Goal: Information Seeking & Learning: Learn about a topic

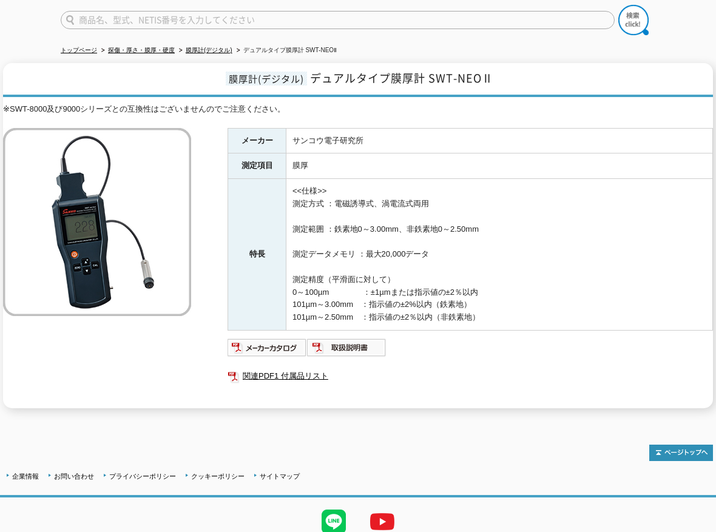
scroll to position [139, 0]
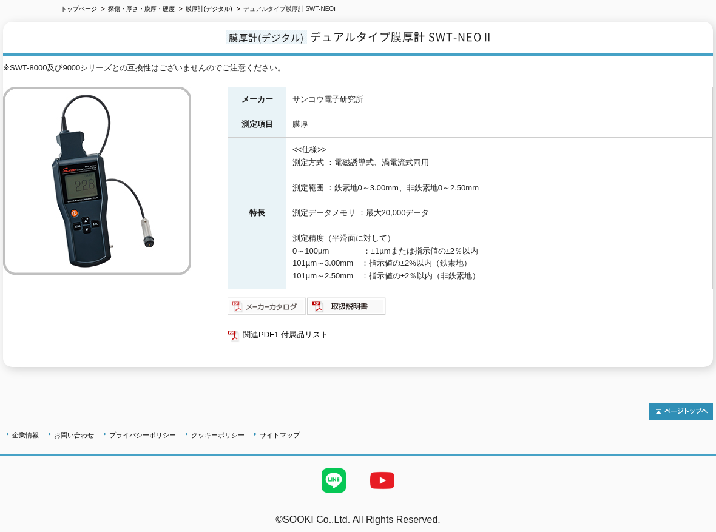
click at [248, 297] on img at bounding box center [267, 306] width 79 height 19
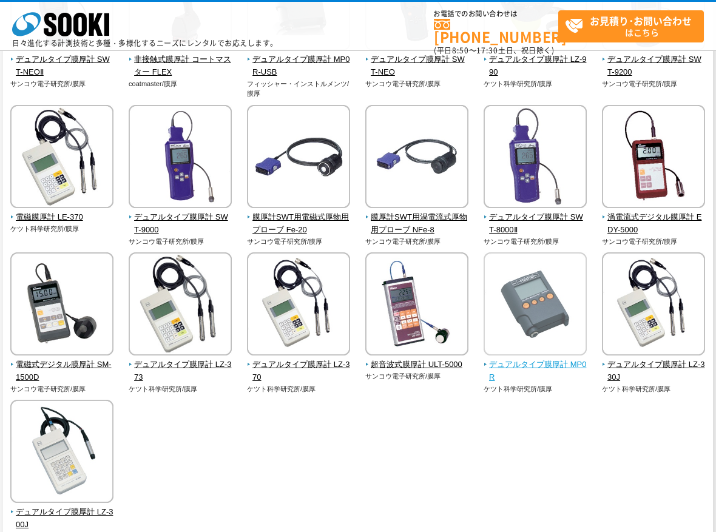
scroll to position [182, 0]
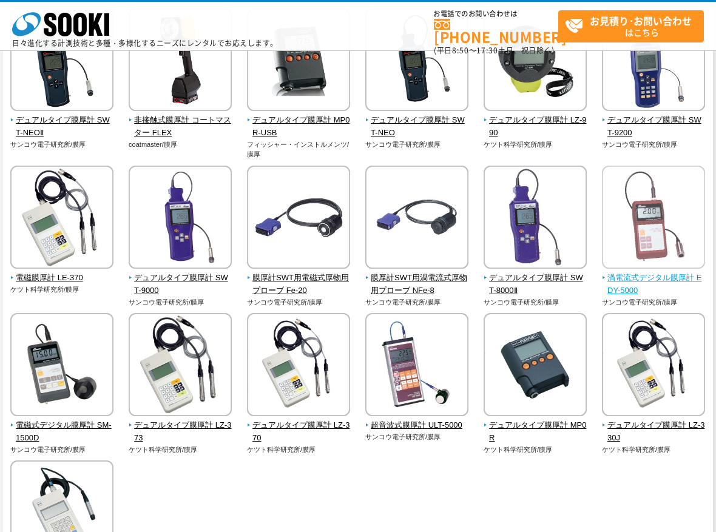
click at [672, 274] on span "渦電流式デジタル膜厚計 EDY-5000" at bounding box center [654, 284] width 104 height 25
click at [683, 279] on span "渦電流式デジタル膜厚計 EDY-5000" at bounding box center [654, 284] width 104 height 25
click at [623, 278] on span "渦電流式デジタル膜厚計 EDY-5000" at bounding box center [654, 284] width 104 height 25
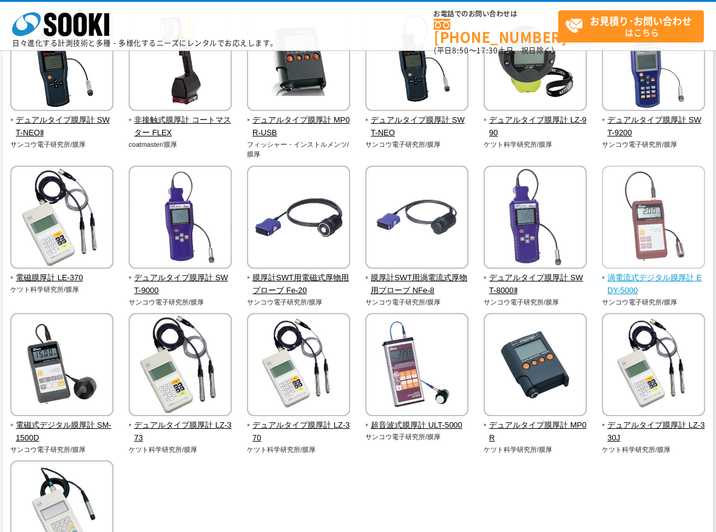
click at [626, 204] on img at bounding box center [653, 219] width 103 height 106
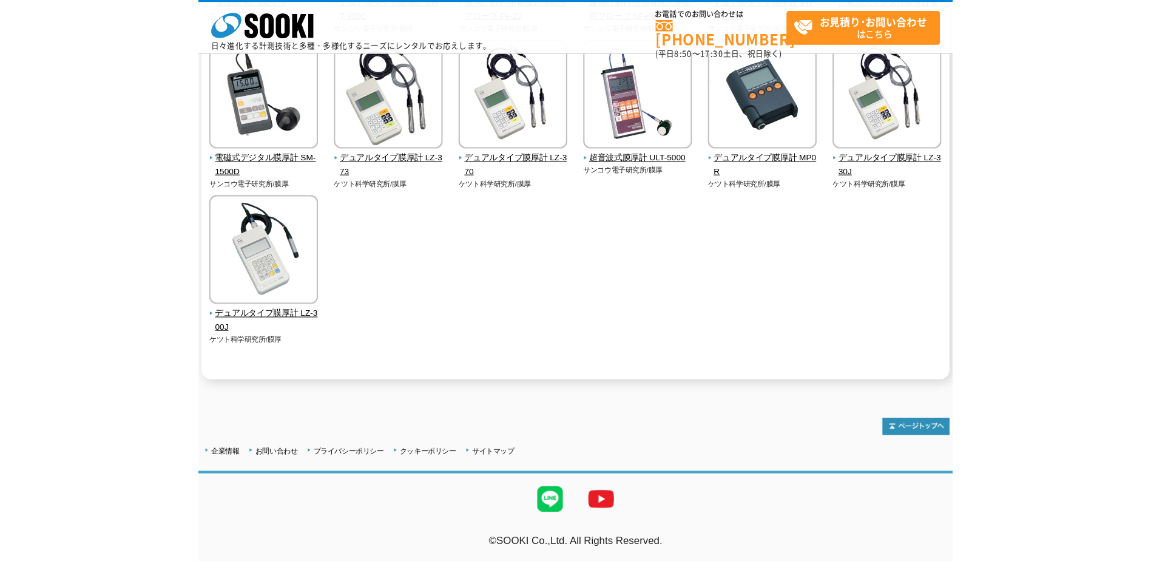
scroll to position [94, 0]
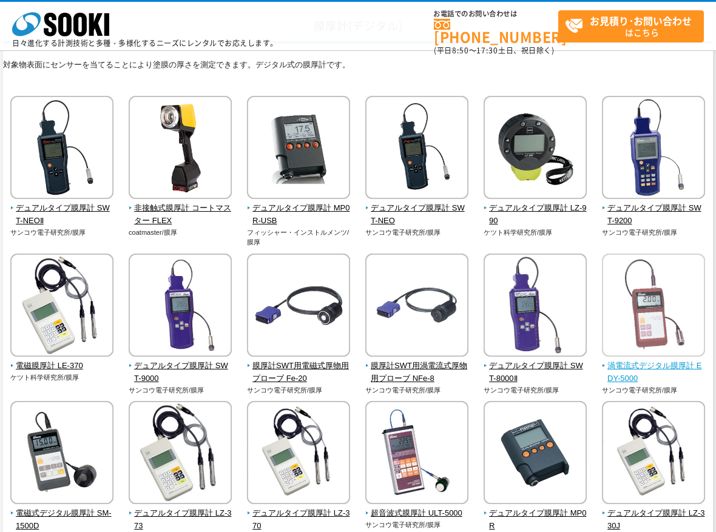
click at [644, 275] on img at bounding box center [653, 307] width 103 height 106
click at [648, 283] on img at bounding box center [653, 307] width 103 height 106
click at [629, 372] on span "渦電流式デジタル膜厚計 EDY-5000" at bounding box center [654, 372] width 104 height 25
click at [618, 379] on span "渦電流式デジタル膜厚計 EDY-5000" at bounding box center [654, 372] width 104 height 25
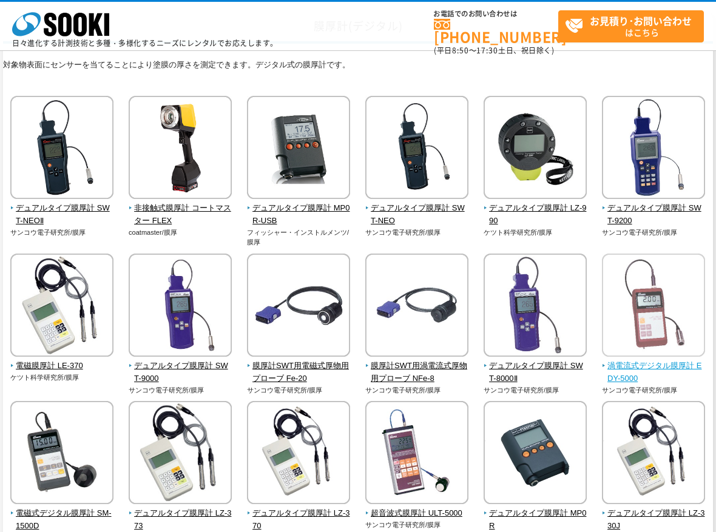
click at [618, 379] on span "渦電流式デジタル膜厚計 EDY-5000" at bounding box center [654, 372] width 104 height 25
click at [618, 376] on span "渦電流式デジタル膜厚計 EDY-5000" at bounding box center [654, 372] width 104 height 25
click at [618, 375] on span "渦電流式デジタル膜厚計 EDY-5000" at bounding box center [654, 372] width 104 height 25
click at [619, 374] on span "渦電流式デジタル膜厚計 EDY-5000" at bounding box center [654, 372] width 104 height 25
click at [620, 374] on span "渦電流式デジタル膜厚計 EDY-5000" at bounding box center [654, 372] width 104 height 25
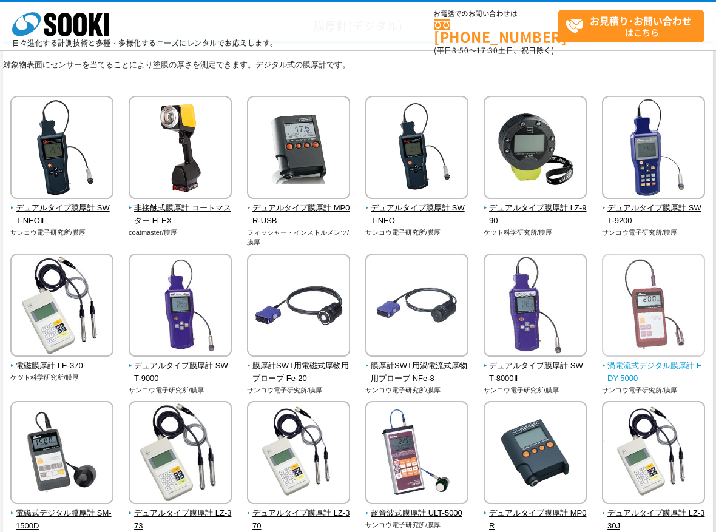
click at [621, 376] on span "渦電流式デジタル膜厚計 EDY-5000" at bounding box center [654, 372] width 104 height 25
click at [640, 391] on p "サンコウ電子研究所/膜厚" at bounding box center [654, 390] width 104 height 10
drag, startPoint x: 640, startPoint y: 391, endPoint x: 636, endPoint y: 373, distance: 18.1
click at [638, 380] on span "渦電流式デジタル膜厚計 EDY-5000" at bounding box center [654, 372] width 104 height 25
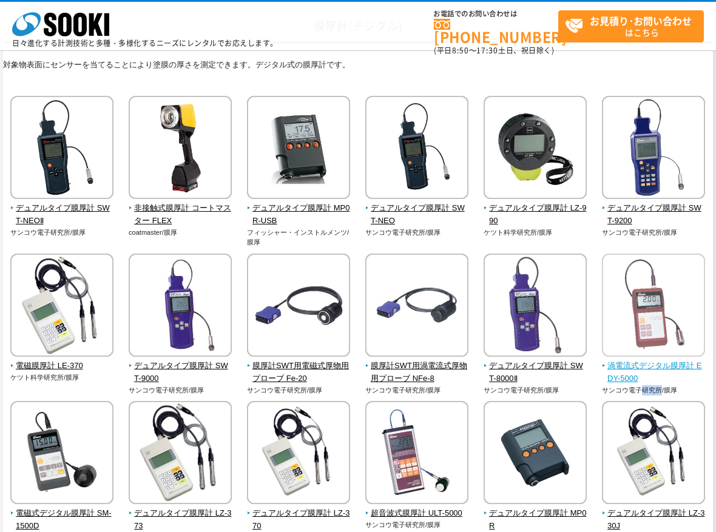
click at [636, 373] on span "渦電流式デジタル膜厚計 EDY-5000" at bounding box center [654, 372] width 104 height 25
click at [633, 370] on span "渦電流式デジタル膜厚計 EDY-5000" at bounding box center [654, 372] width 104 height 25
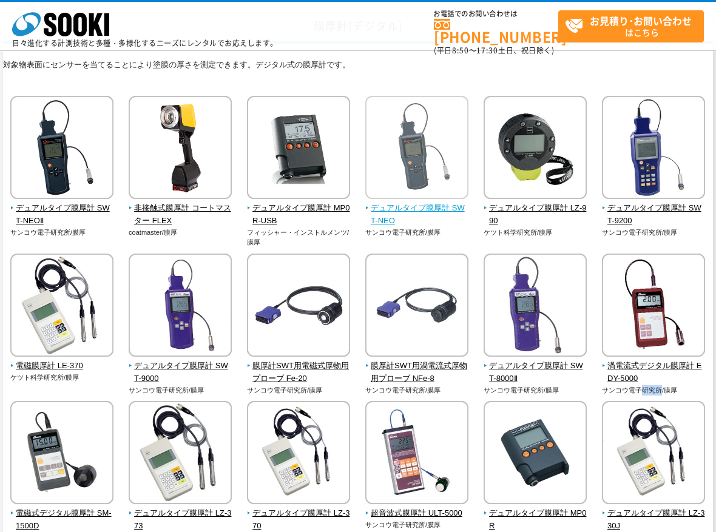
click at [426, 218] on span "デュアルタイプ膜厚計 SWT-NEO" at bounding box center [417, 214] width 104 height 25
click at [425, 216] on span "デュアルタイプ膜厚計 SWT-NEO" at bounding box center [417, 214] width 104 height 25
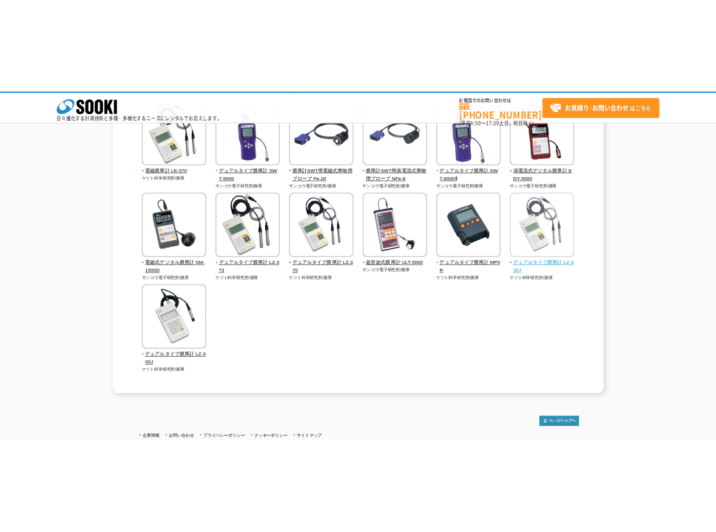
scroll to position [303, 0]
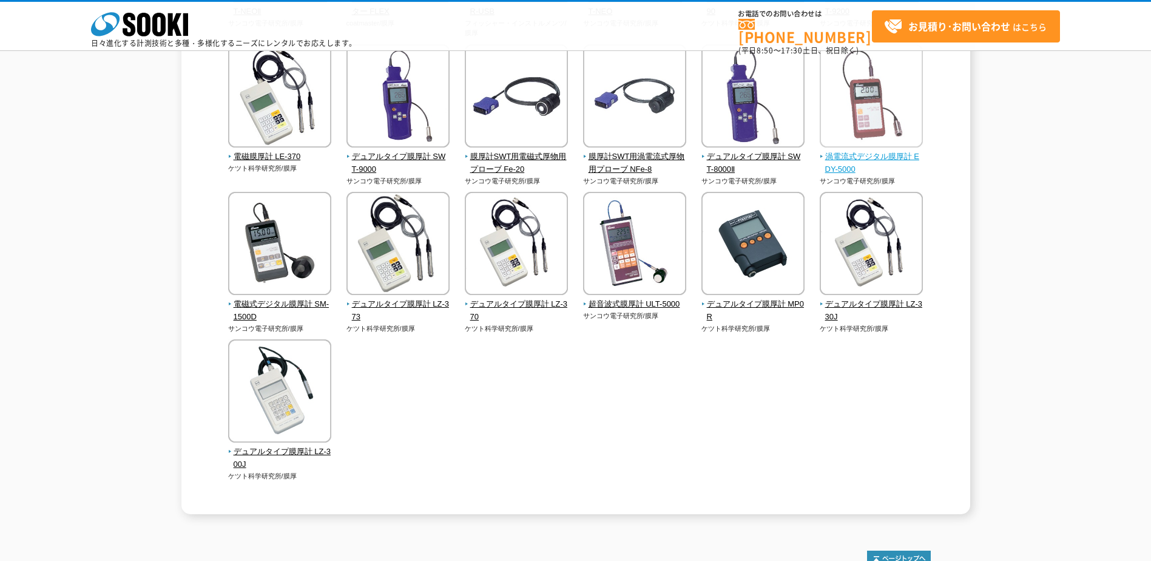
click at [885, 161] on span "渦電流式デジタル膜厚計 EDY-5000" at bounding box center [872, 162] width 104 height 25
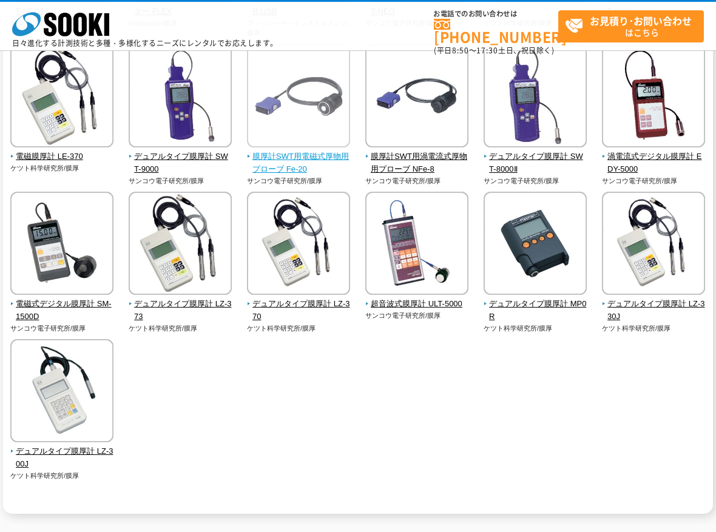
click at [274, 144] on img at bounding box center [298, 97] width 103 height 106
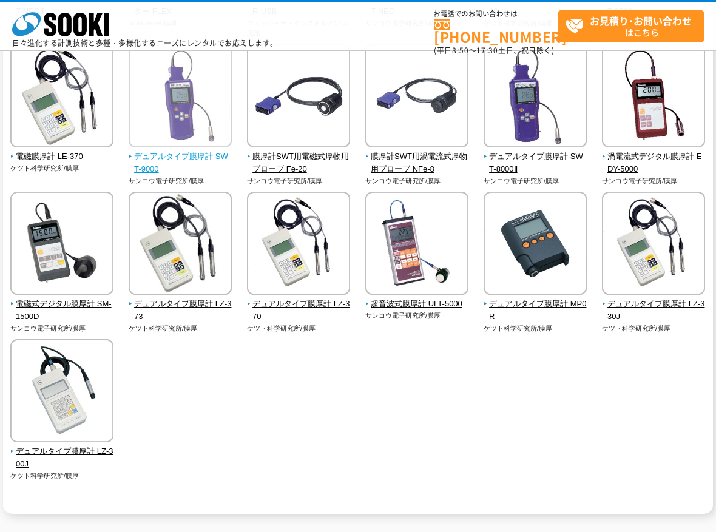
click at [211, 126] on img at bounding box center [180, 97] width 103 height 106
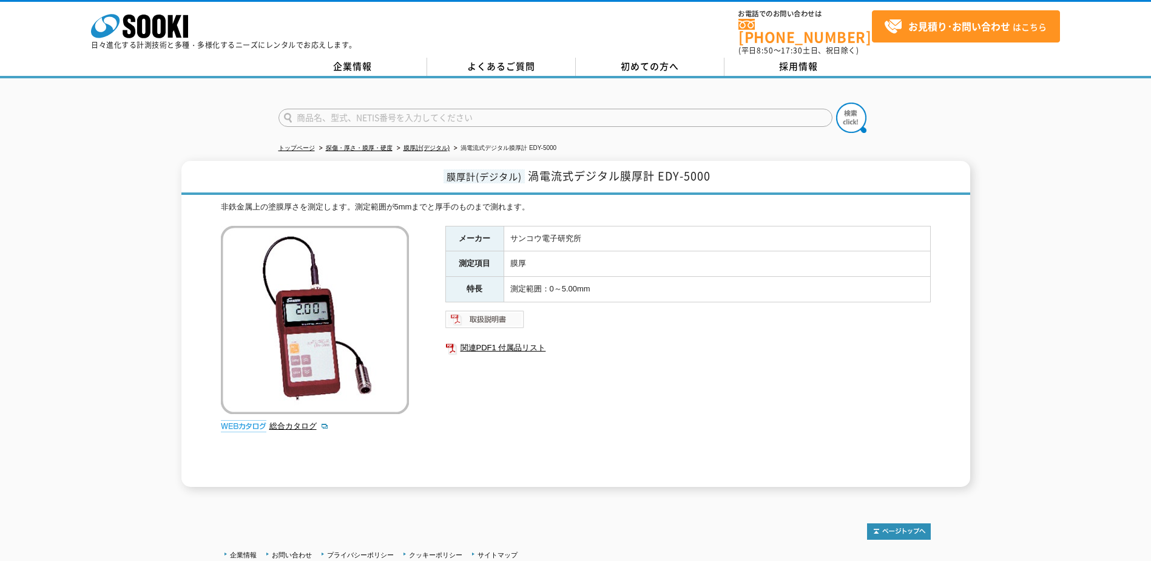
click at [497, 311] on img at bounding box center [484, 318] width 79 height 19
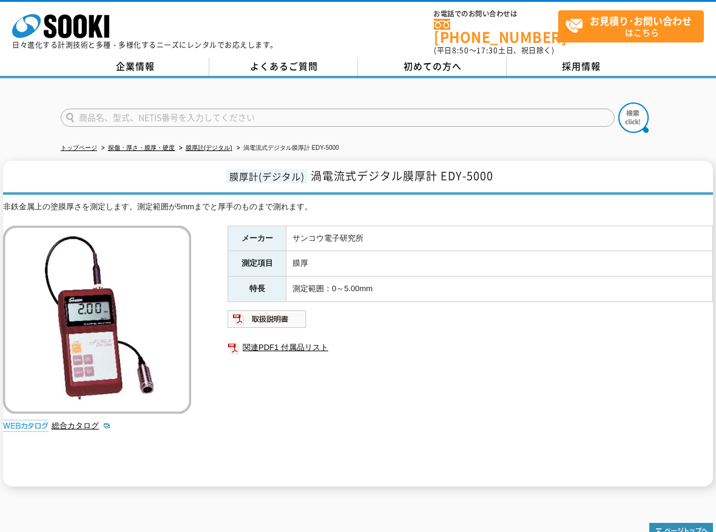
drag, startPoint x: 450, startPoint y: 359, endPoint x: 466, endPoint y: 356, distance: 16.6
click at [450, 358] on div "メーカー サンコウ電子研究所 測定項目 膜厚 特長 測定範囲：0～5.00mm 関連PDF1 付属品リスト" at bounding box center [470, 356] width 485 height 261
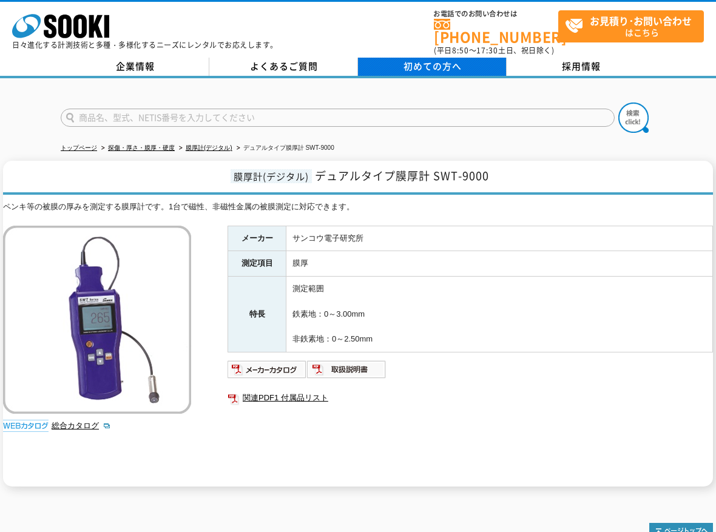
drag, startPoint x: 502, startPoint y: 269, endPoint x: 484, endPoint y: 65, distance: 205.3
click at [504, 277] on td "測定範囲 鉄素地：0～3.00mm 非鉄素地：0～2.50mm" at bounding box center [499, 315] width 427 height 76
